Goal: Information Seeking & Learning: Learn about a topic

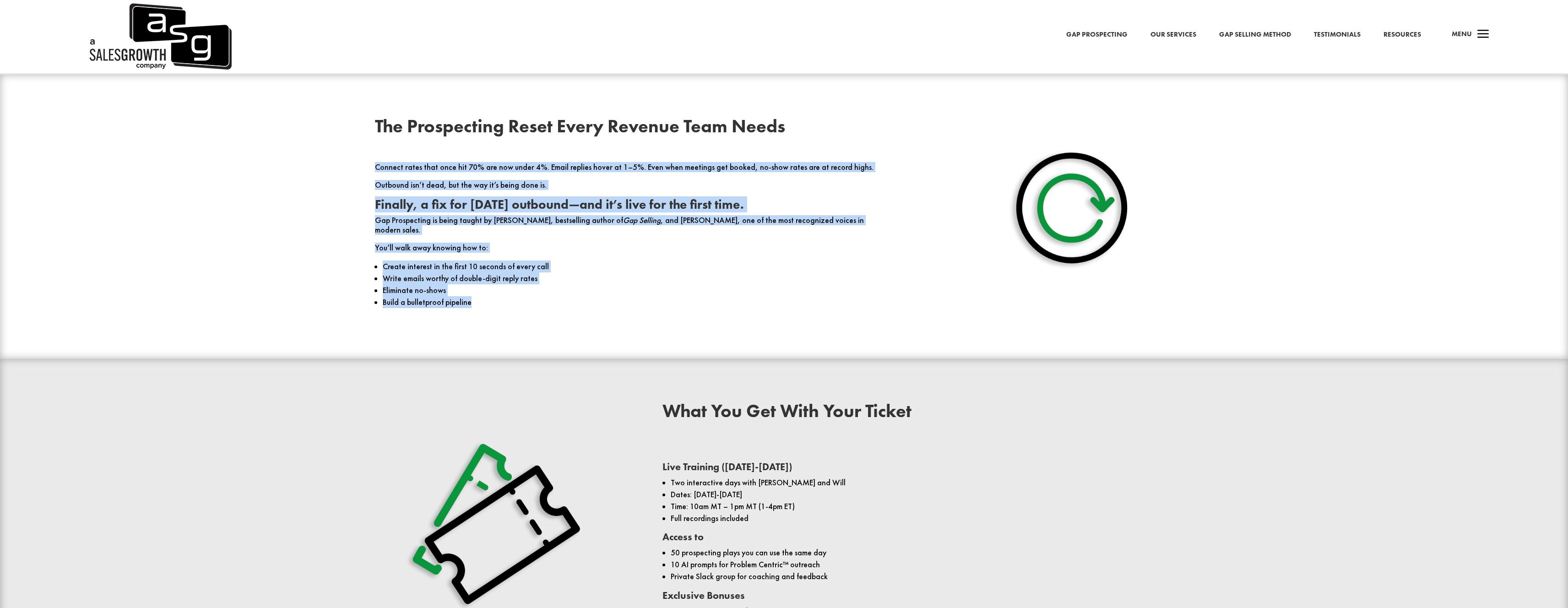
drag, startPoint x: 835, startPoint y: 301, endPoint x: 645, endPoint y: 139, distance: 249.7
click at [645, 140] on div "The Prospecting Reset Every Revenue Team Needs Connect rates that once hit 70% …" at bounding box center [640, 217] width 531 height 199
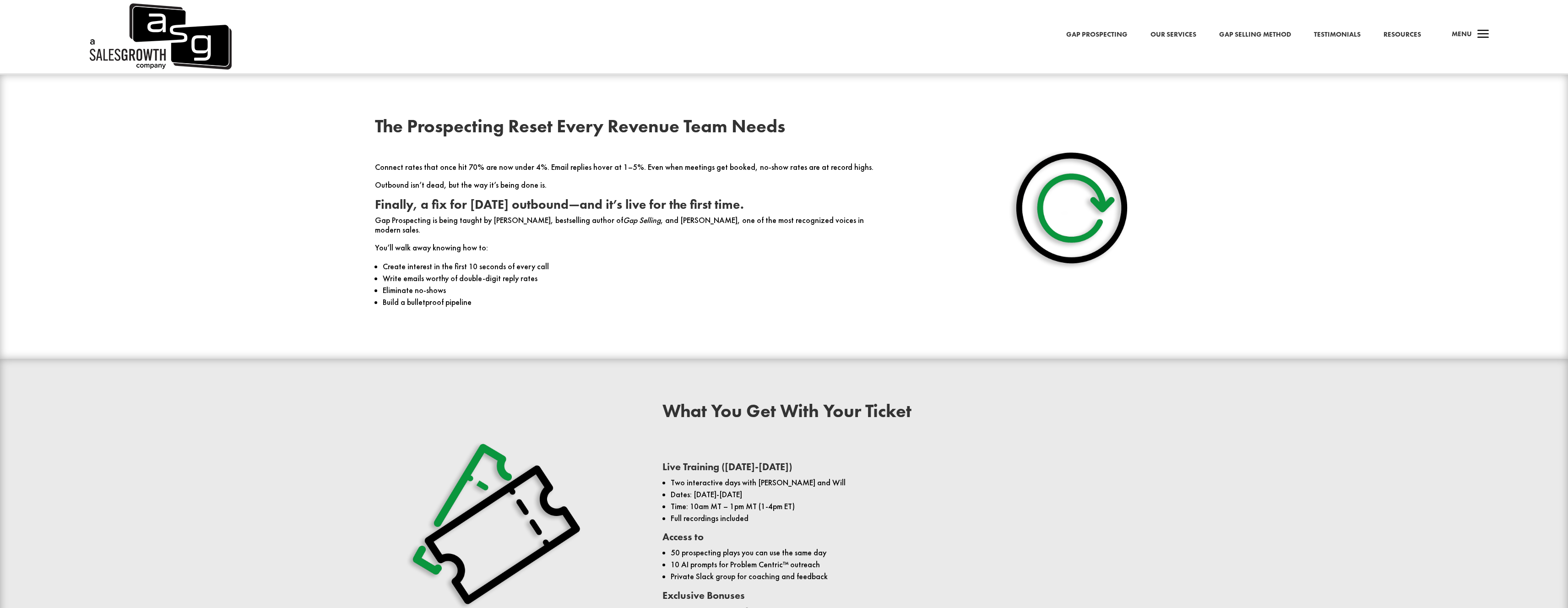
click at [653, 141] on div "The Prospecting Reset Every Revenue Team Needs Connect rates that once hit 70% …" at bounding box center [640, 217] width 531 height 199
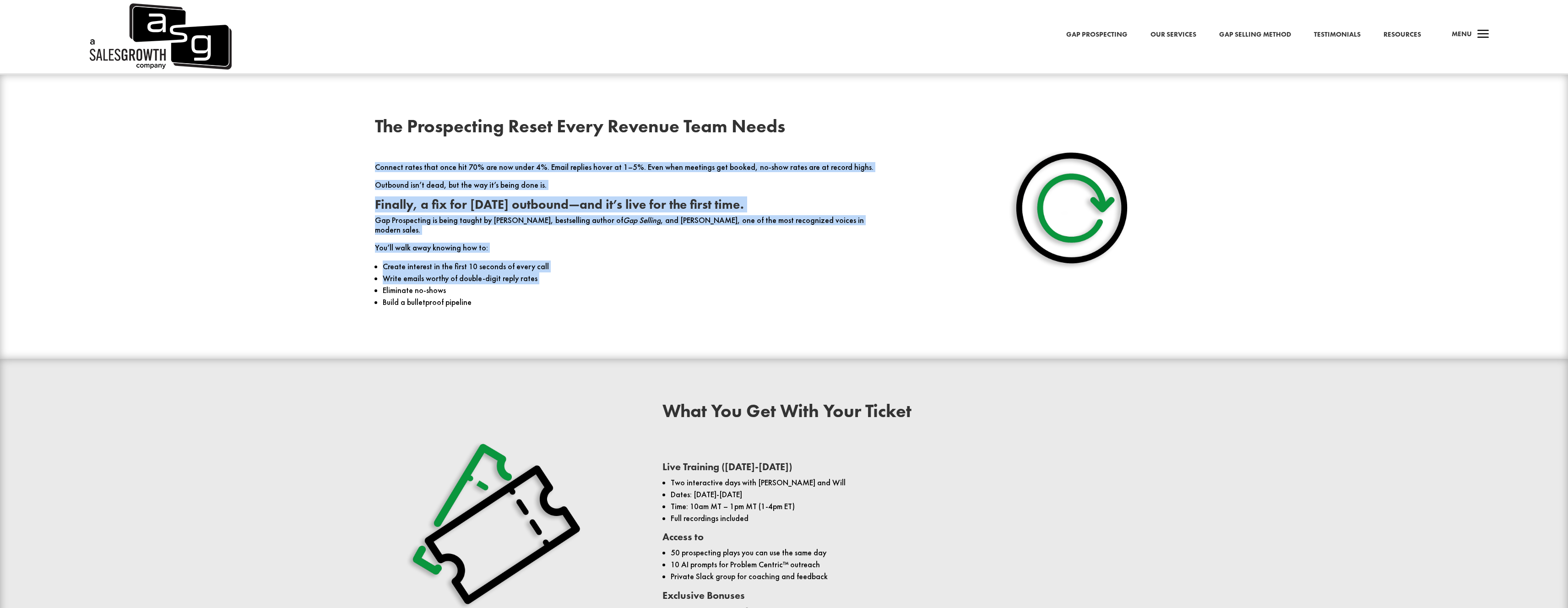
drag, startPoint x: 653, startPoint y: 141, endPoint x: 696, endPoint y: 265, distance: 131.2
click at [696, 265] on div "The Prospecting Reset Every Revenue Team Needs Connect rates that once hit 70% …" at bounding box center [640, 217] width 531 height 199
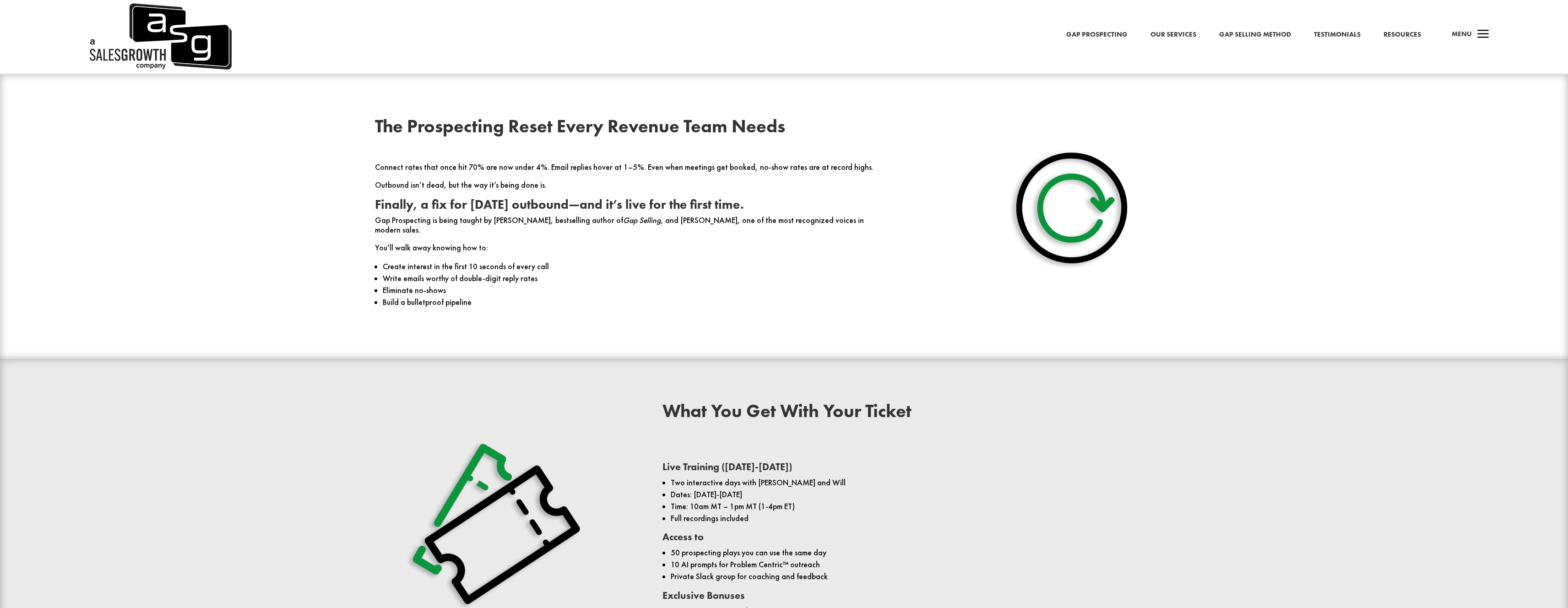
click at [697, 273] on li "Write emails worthy of double-digit reply rates" at bounding box center [644, 279] width 522 height 12
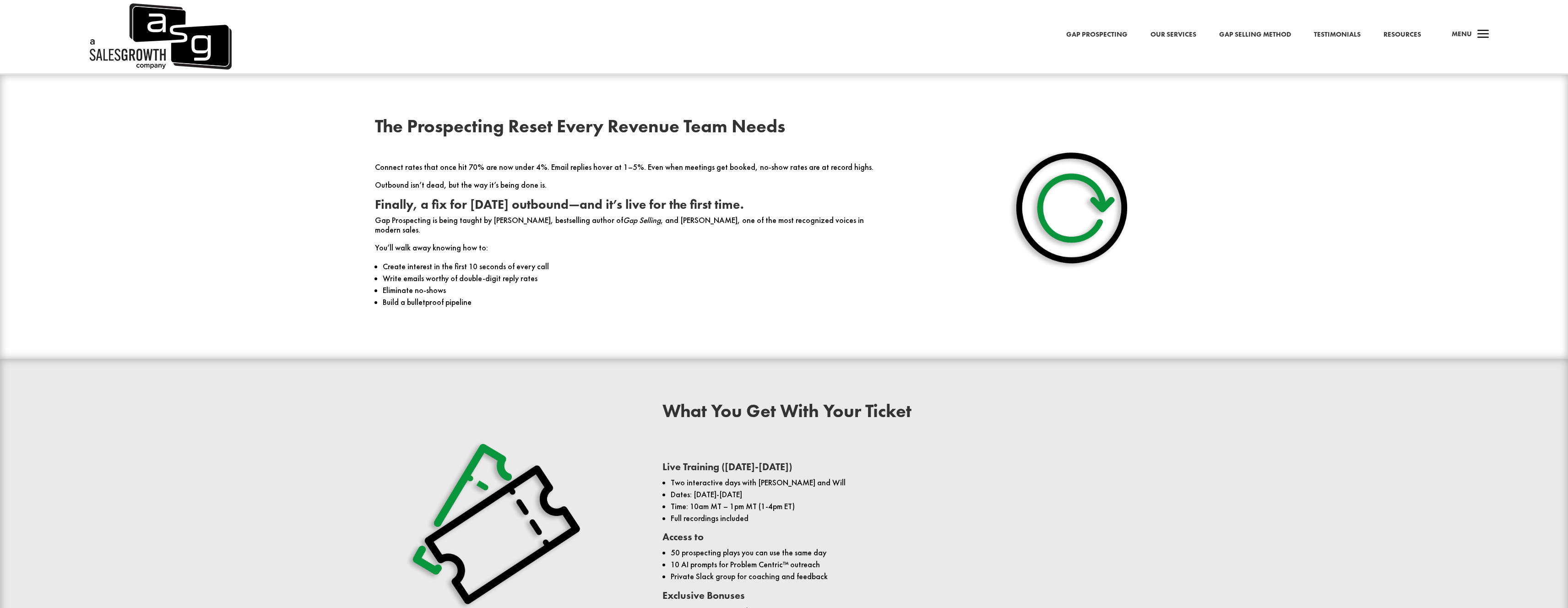
click at [697, 273] on li "Write emails worthy of double-digit reply rates" at bounding box center [644, 279] width 522 height 12
click at [698, 273] on li "Write emails worthy of double-digit reply rates" at bounding box center [644, 279] width 522 height 12
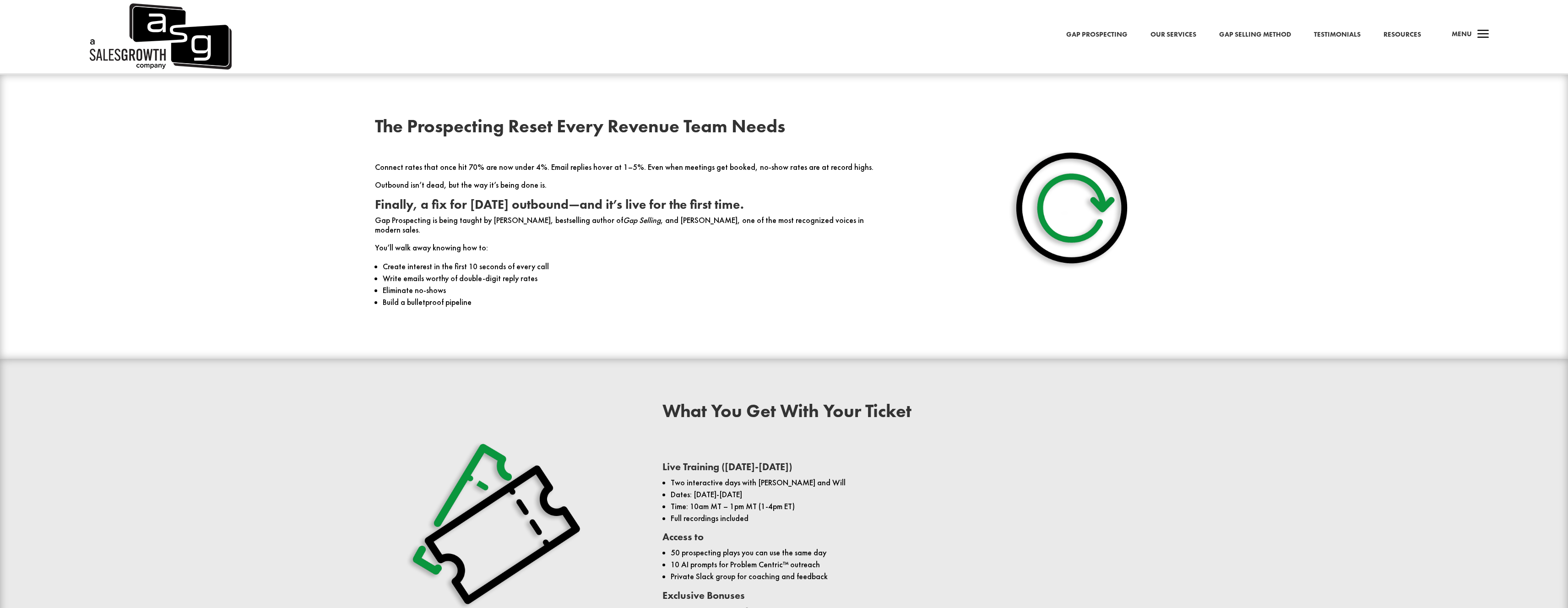
click at [700, 284] on li "Eliminate no-shows" at bounding box center [644, 290] width 522 height 12
click at [701, 284] on li "Eliminate no-shows" at bounding box center [644, 290] width 522 height 12
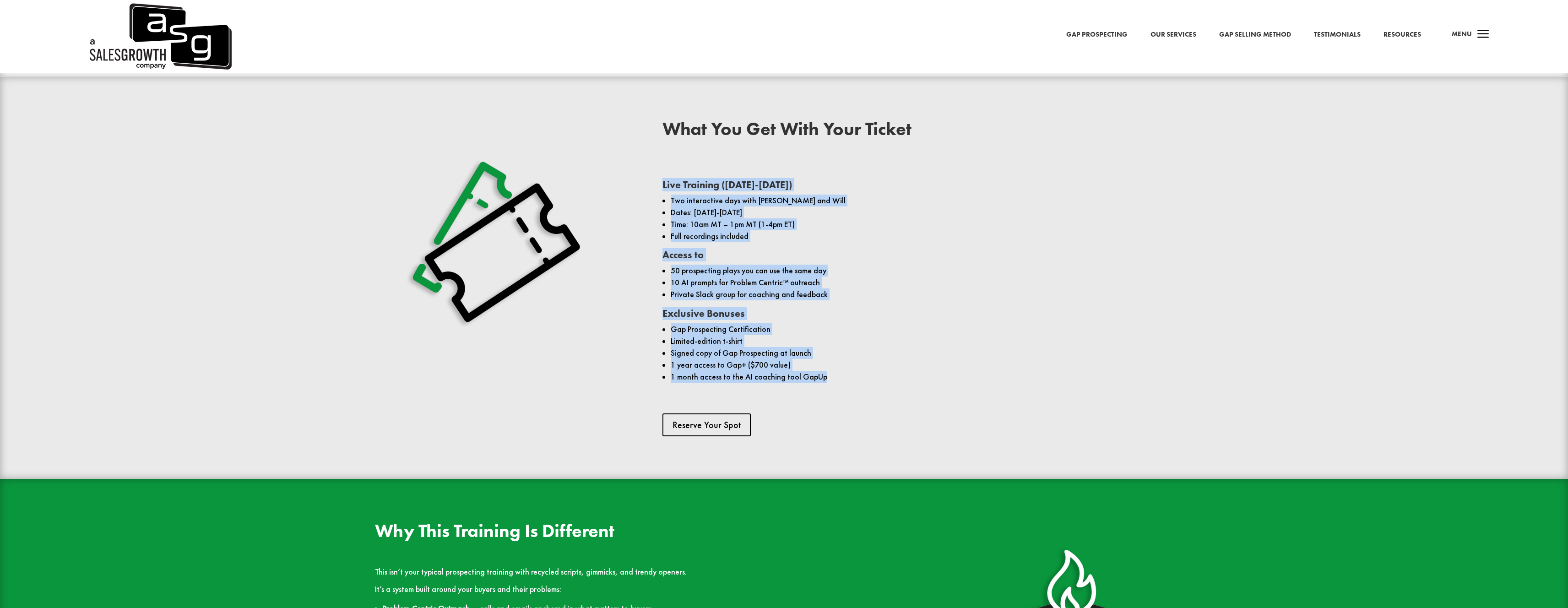
drag, startPoint x: 739, startPoint y: 156, endPoint x: 964, endPoint y: 400, distance: 331.9
click at [964, 401] on div "What You Get With Your Ticket Live Training ([DATE]-[DATE]) Two interactive day…" at bounding box center [928, 278] width 531 height 316
click at [965, 399] on div "What You Get With Your Ticket Live Training ([DATE]-[DATE]) Two interactive day…" at bounding box center [928, 278] width 531 height 316
drag, startPoint x: 995, startPoint y: 389, endPoint x: 771, endPoint y: 148, distance: 329.0
click at [784, 155] on div "What You Get With Your Ticket Live Training ([DATE]-[DATE]) Two interactive day…" at bounding box center [928, 278] width 531 height 316
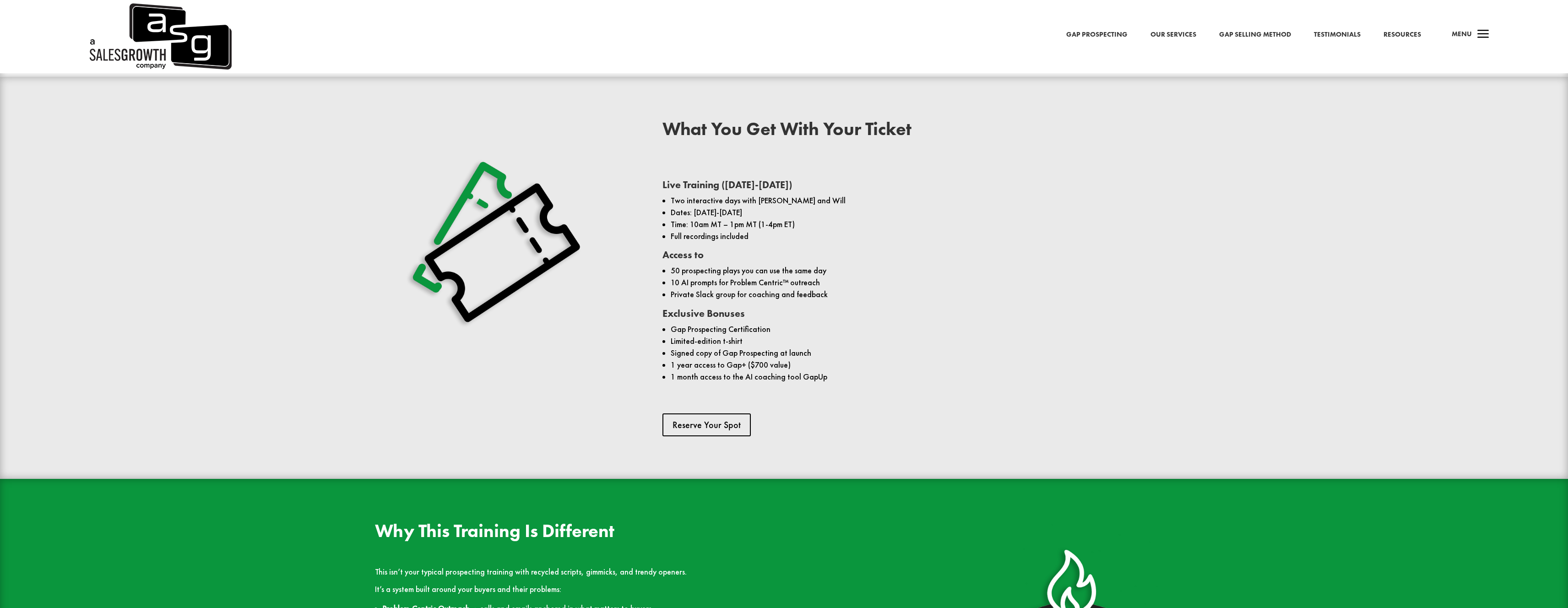
click at [882, 218] on li "Time: 10am MT – 1pm MT (1-4pm ET)" at bounding box center [932, 225] width 522 height 12
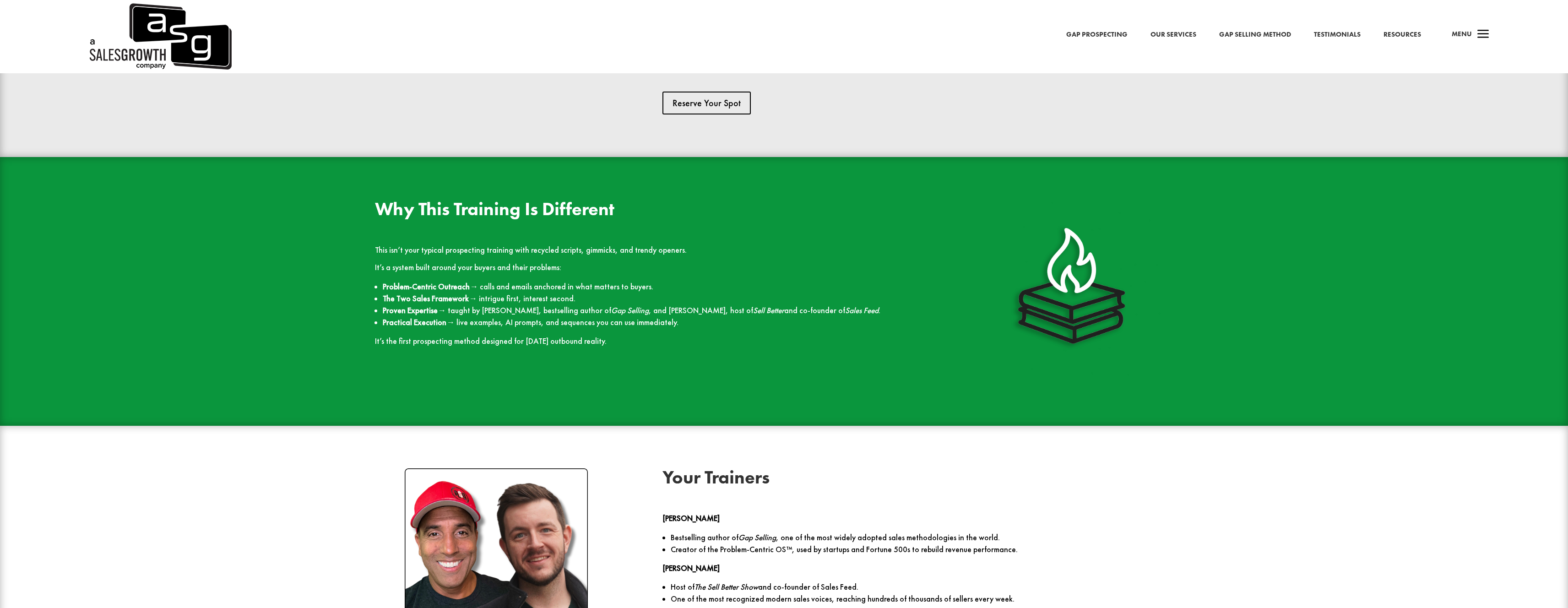
scroll to position [1310, 0]
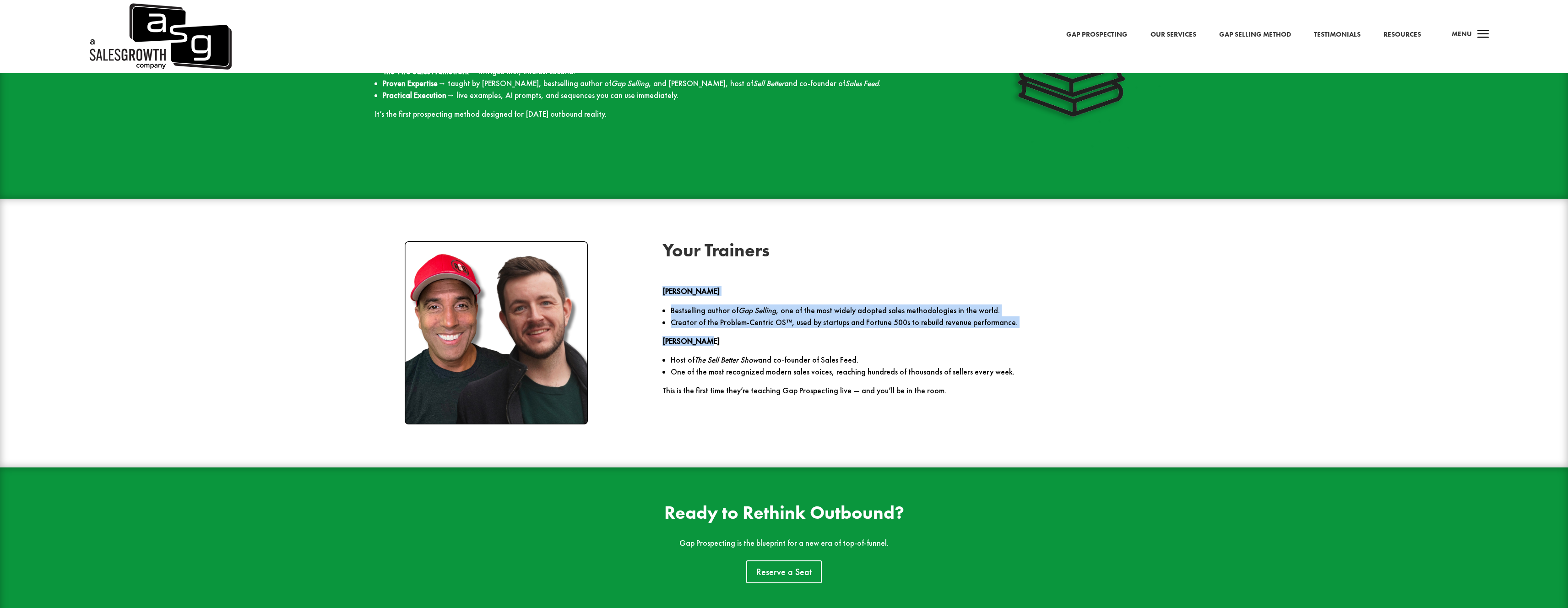
drag, startPoint x: 930, startPoint y: 330, endPoint x: 864, endPoint y: 252, distance: 102.2
click at [864, 253] on div "Your Trainers [PERSON_NAME] Bestselling author of Gap Selling , one of the most…" at bounding box center [928, 318] width 531 height 154
click at [864, 252] on h2 "Your Trainers" at bounding box center [928, 253] width 531 height 23
